Goal: Task Accomplishment & Management: Complete application form

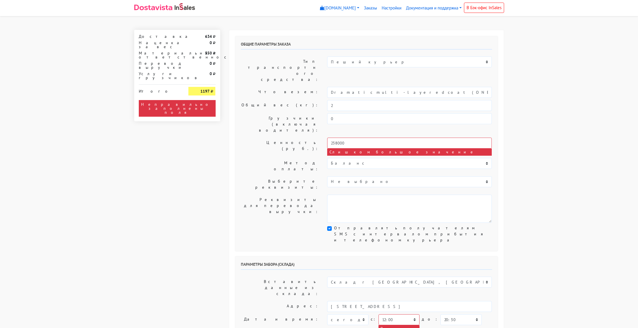
select select "12:00"
click at [356, 138] on input "238000" at bounding box center [409, 143] width 165 height 11
type input "2"
type input "25000"
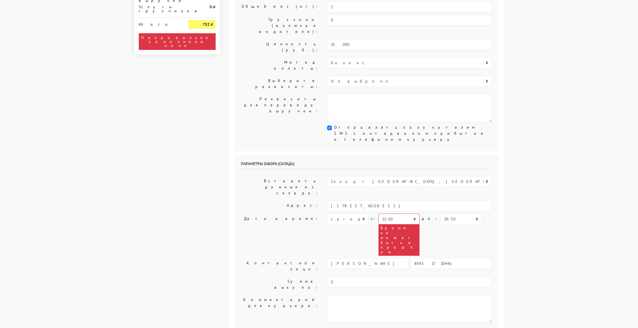
scroll to position [107, 0]
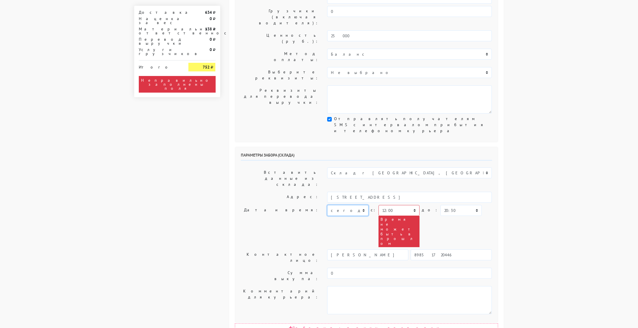
click at [364, 205] on select "сегодня завтра [DATE] [DATE] [DATE] [DATE] [DATE] [DATE] [DATE]" at bounding box center [347, 210] width 41 height 11
select select "[DATE]"
click at [327, 205] on select "сегодня завтра [DATE] [DATE] [DATE] [DATE] [DATE] [DATE] [DATE]" at bounding box center [347, 210] width 41 height 11
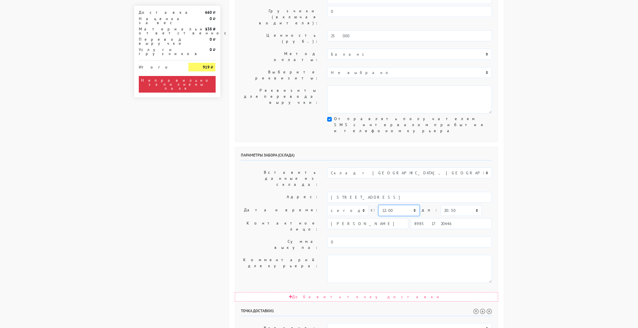
click at [411, 205] on select "00:00 00:30 01:00 01:30 02:00 02:30 03:00 03:30 04:00 04:30 05:00 05:30 06:00 0…" at bounding box center [398, 210] width 41 height 11
select select "13:00"
click at [378, 205] on select "00:00 00:30 01:00 01:30 02:00 02:30 03:00 03:30 04:00 04:30 05:00 05:30 06:00 0…" at bounding box center [398, 210] width 41 height 11
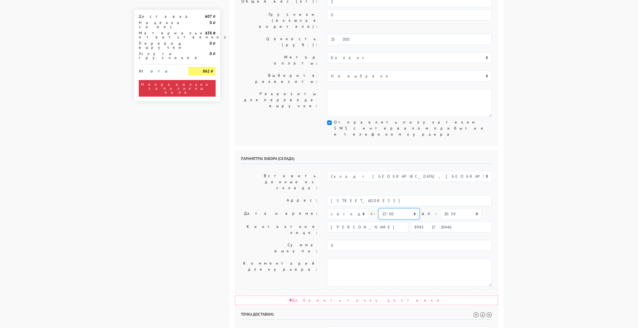
scroll to position [101, 0]
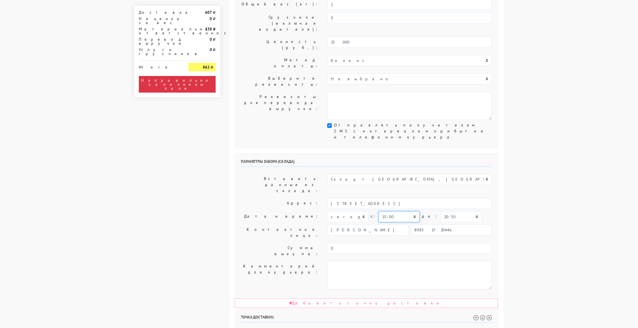
click at [414, 211] on select "00:00 00:30 01:00 01:30 02:00 02:30 03:00 03:30 04:00 04:30 05:00 05:30 06:00 0…" at bounding box center [398, 216] width 41 height 11
click at [460, 213] on select "00:00 00:30 01:00 01:30 02:00 02:30 03:00 03:30 04:00 04:30 05:00 05:30 06:00 0…" at bounding box center [460, 218] width 41 height 11
select select "13:30"
click at [440, 213] on select "00:00 00:30 01:00 01:30 02:00 02:30 03:00 03:30 04:00 04:30 05:00 05:30 06:00 0…" at bounding box center [460, 218] width 41 height 11
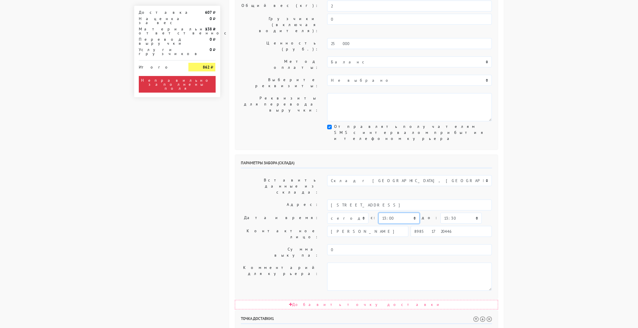
click at [413, 213] on select "00:00 00:30 01:00 01:30 02:00 02:30 03:00 03:30 04:00 04:30 05:00 05:30 06:00 0…" at bounding box center [398, 218] width 41 height 11
select select "12:30"
click at [378, 213] on select "00:00 00:30 01:00 01:30 02:00 02:30 03:00 03:30 04:00 04:30 05:00 05:30 06:00 0…" at bounding box center [398, 218] width 41 height 11
click at [524, 175] on body "[DOMAIN_NAME] [DOMAIN_NAME] [DOMAIN_NAME] Выйти Заказы" at bounding box center [319, 252] width 638 height 702
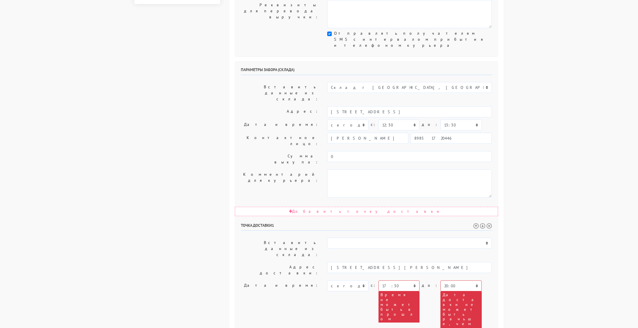
scroll to position [194, 0]
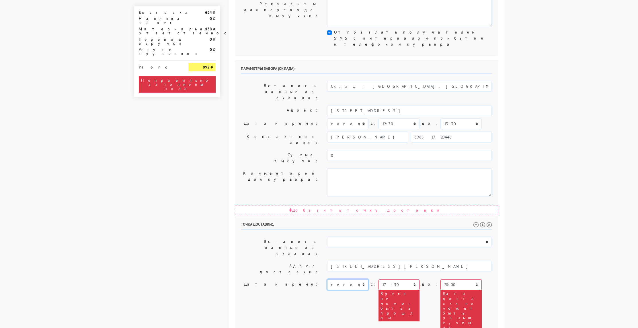
click at [364, 279] on select "сегодня завтра [DATE] [DATE] [DATE] [DATE] [DATE] [DATE] [DATE] [DATE] [DATE] […" at bounding box center [347, 284] width 41 height 11
select select "[DATE]"
click at [327, 279] on select "сегодня завтра [DATE] [DATE] [DATE] [DATE] [DATE] [DATE] [DATE] [DATE] [DATE] […" at bounding box center [347, 284] width 41 height 11
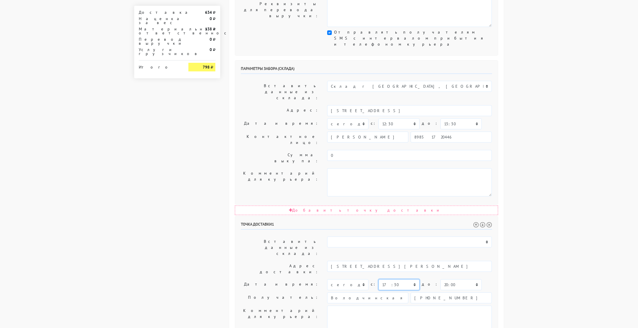
click at [413, 279] on select "00:00 00:30 01:00 01:30 02:00 02:30 03:00 03:30 04:00 04:30 05:00 05:30 06:00 0…" at bounding box center [398, 284] width 41 height 11
select select "14:00"
click at [378, 279] on select "00:00 00:30 01:00 01:30 02:00 02:30 03:00 03:30 04:00 04:30 05:00 05:30 06:00 0…" at bounding box center [398, 284] width 41 height 11
click at [528, 193] on body "[DOMAIN_NAME] [DOMAIN_NAME] [DOMAIN_NAME] Выйти Заказы" at bounding box center [319, 127] width 638 height 642
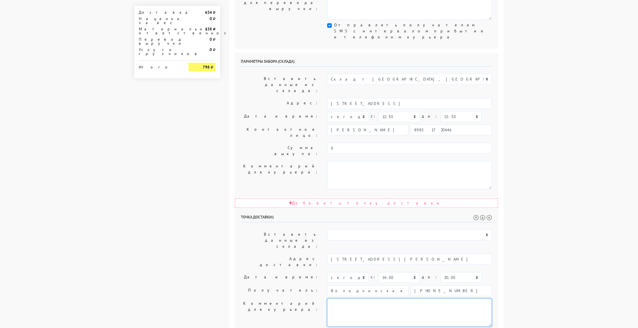
click at [346, 298] on textarea at bounding box center [409, 312] width 165 height 28
click at [373, 298] on textarea "Оставить у двери" at bounding box center [409, 312] width 165 height 28
type textarea "Оставить у двери"
click at [536, 224] on body "[DOMAIN_NAME] [DOMAIN_NAME] [DOMAIN_NAME] Выйти Заказы" at bounding box center [319, 120] width 638 height 642
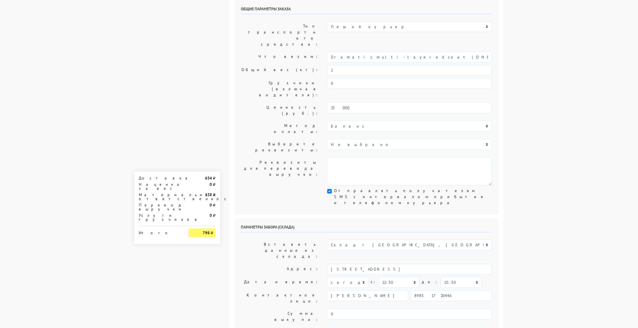
scroll to position [0, 0]
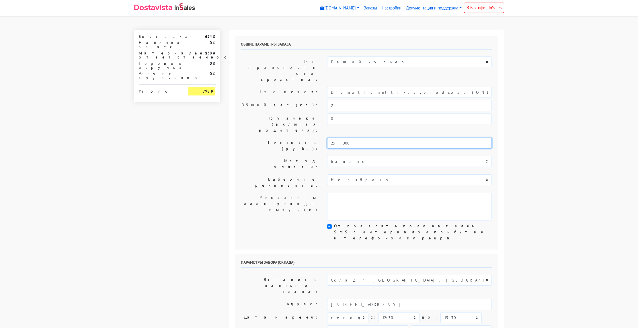
click at [350, 138] on input "25000" at bounding box center [409, 143] width 165 height 11
type input "2"
click at [515, 153] on body "[DOMAIN_NAME] [DOMAIN_NAME] [DOMAIN_NAME] Выйти Заказы" at bounding box center [319, 321] width 638 height 642
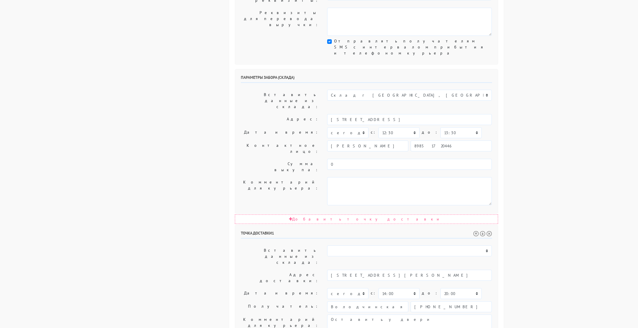
scroll to position [201, 0]
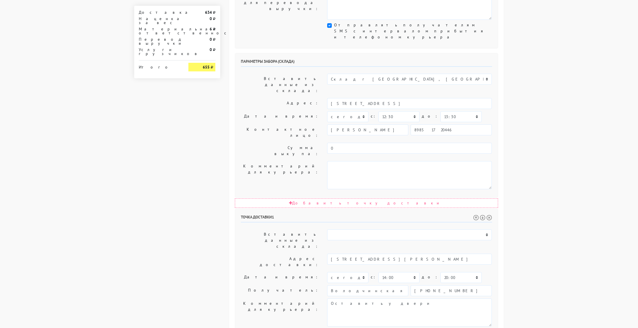
click at [515, 153] on body "[DOMAIN_NAME] [DOMAIN_NAME] [DOMAIN_NAME] Выйти Заказы" at bounding box center [319, 120] width 638 height 642
click at [546, 184] on body "[DOMAIN_NAME] [DOMAIN_NAME] [DOMAIN_NAME] Выйти Заказы" at bounding box center [319, 120] width 638 height 642
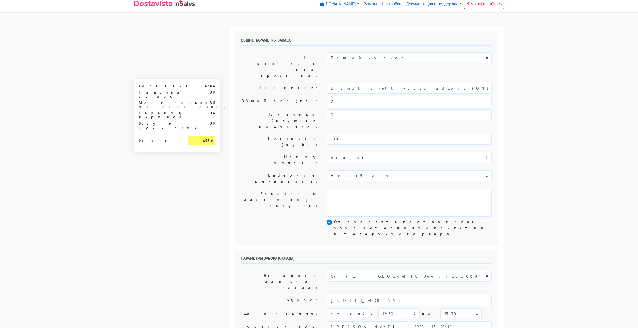
scroll to position [0, 0]
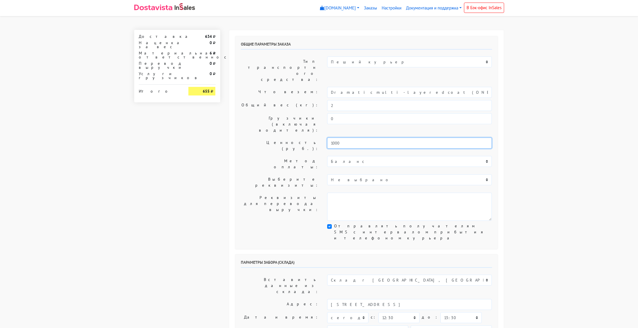
click at [362, 138] on input "1000" at bounding box center [409, 143] width 165 height 11
type input "1"
type input "25000"
click at [514, 127] on body "[DOMAIN_NAME] [DOMAIN_NAME] [DOMAIN_NAME] Выйти Заказы" at bounding box center [319, 321] width 638 height 642
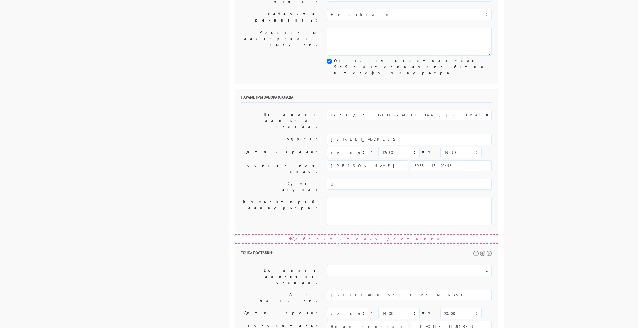
scroll to position [201, 0]
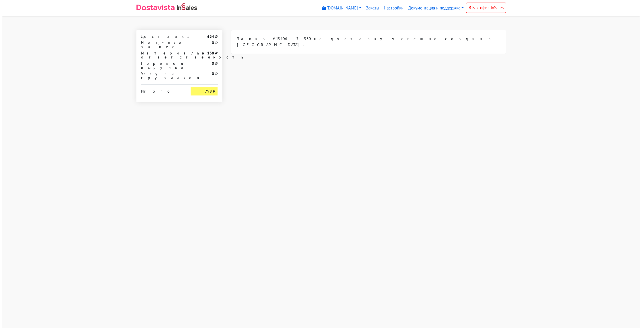
scroll to position [0, 0]
